Goal: Task Accomplishment & Management: Use online tool/utility

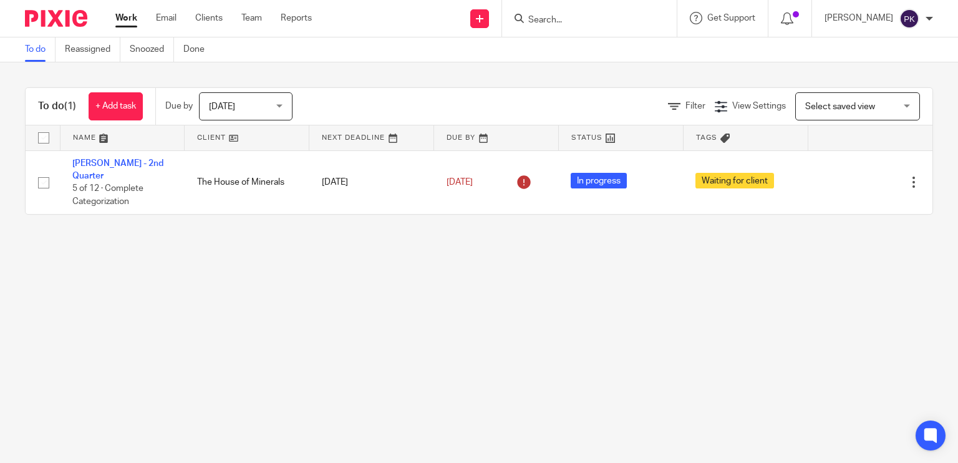
click at [249, 112] on span "[DATE]" at bounding box center [242, 106] width 66 height 26
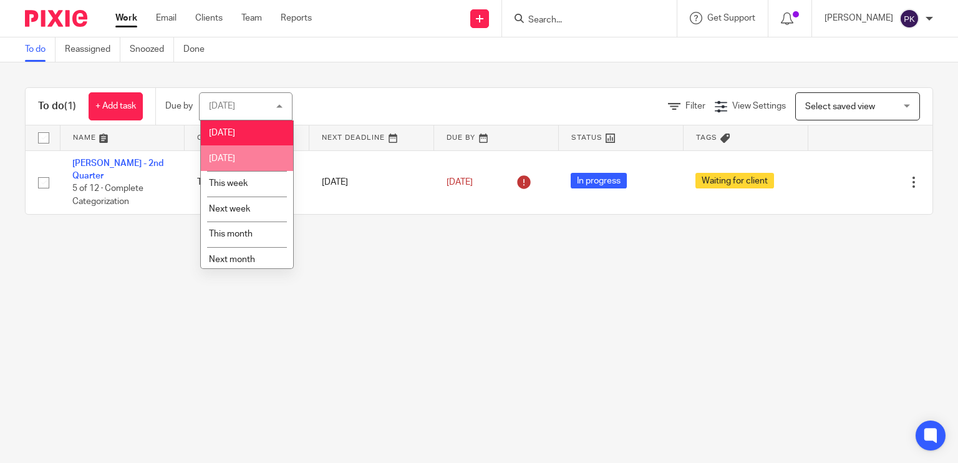
scroll to position [31, 0]
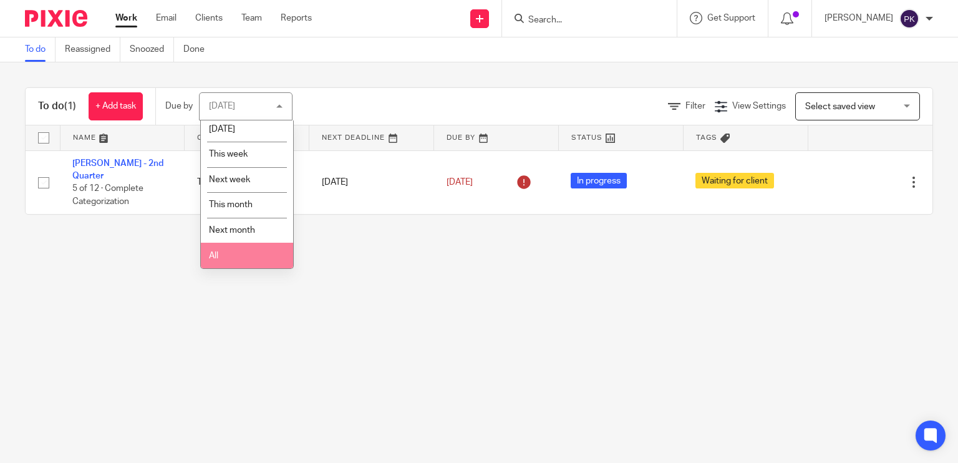
click at [245, 265] on li "All" at bounding box center [247, 256] width 92 height 26
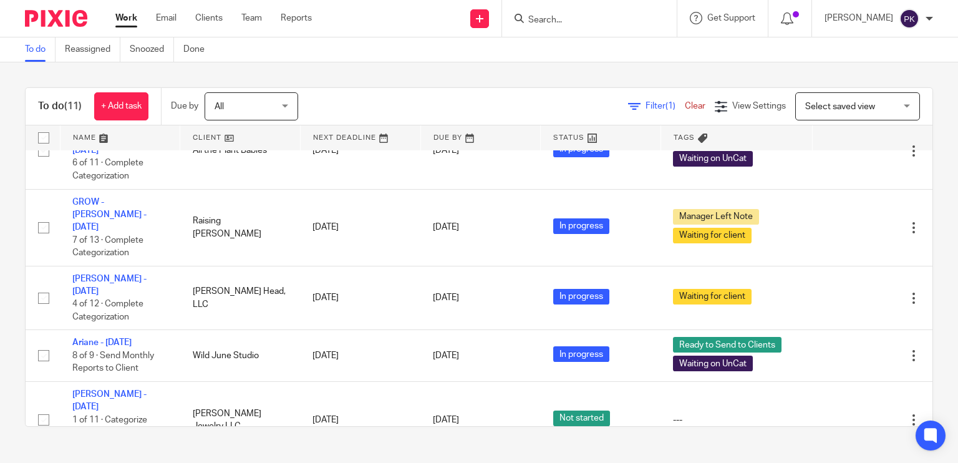
scroll to position [252, 0]
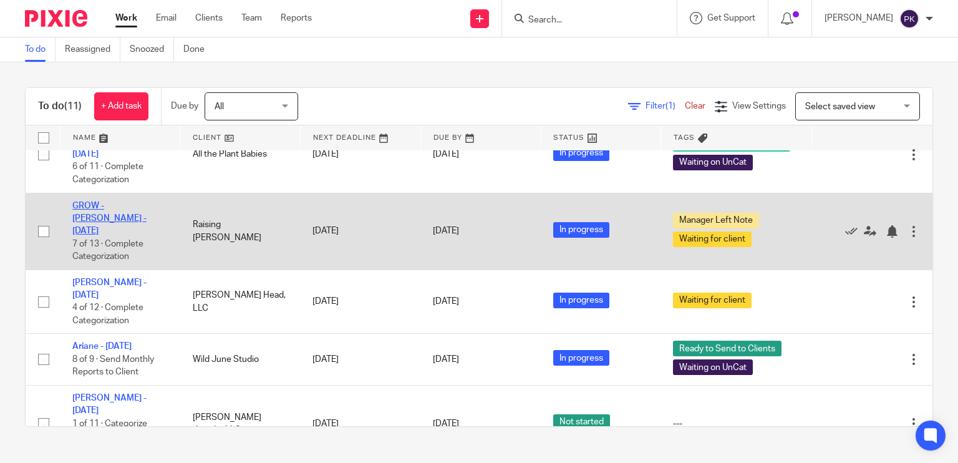
click at [147, 202] on link "GROW - Kristin - July 2025" at bounding box center [109, 219] width 74 height 34
